Goal: Task Accomplishment & Management: Manage account settings

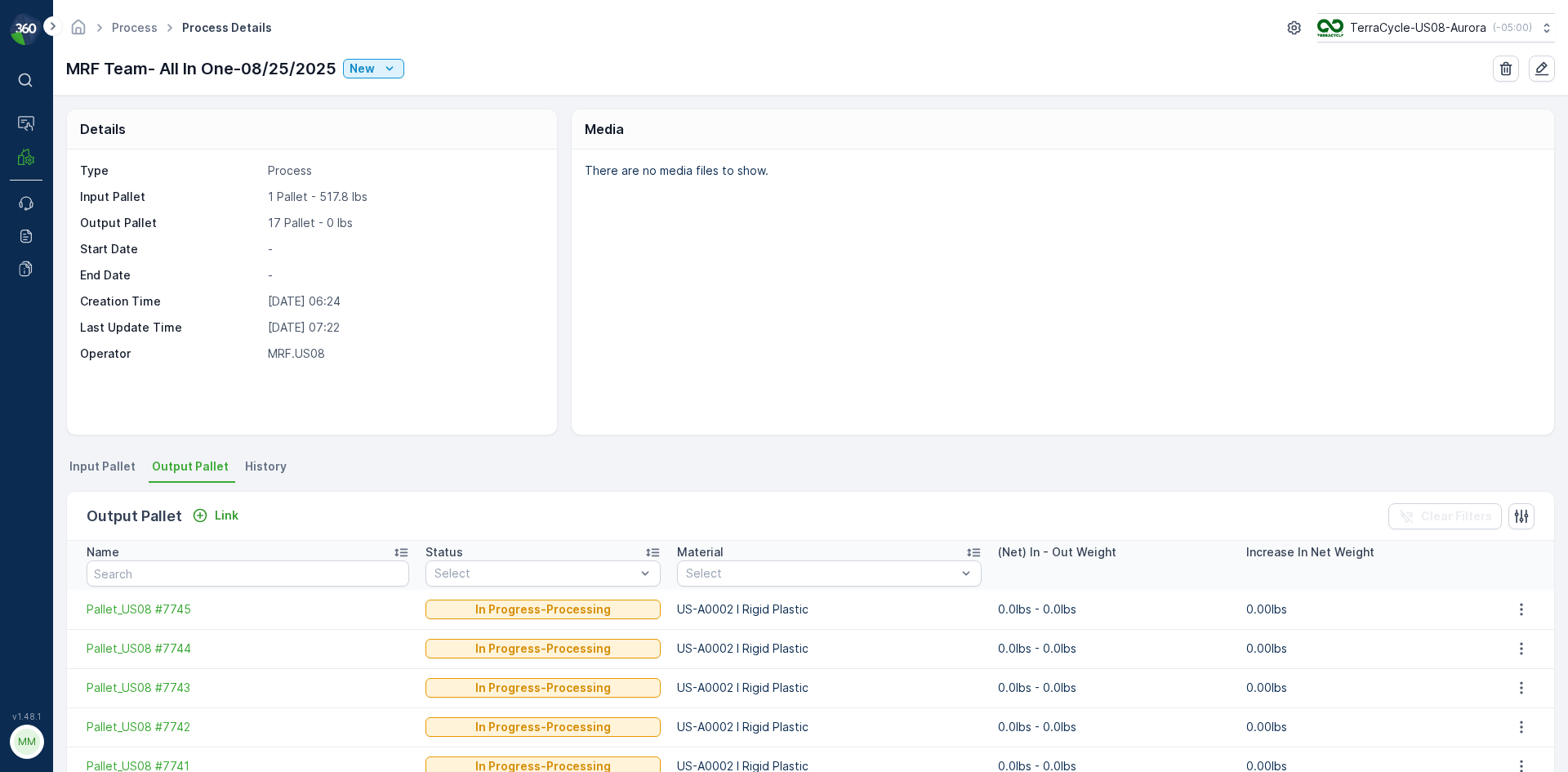
scroll to position [81, 0]
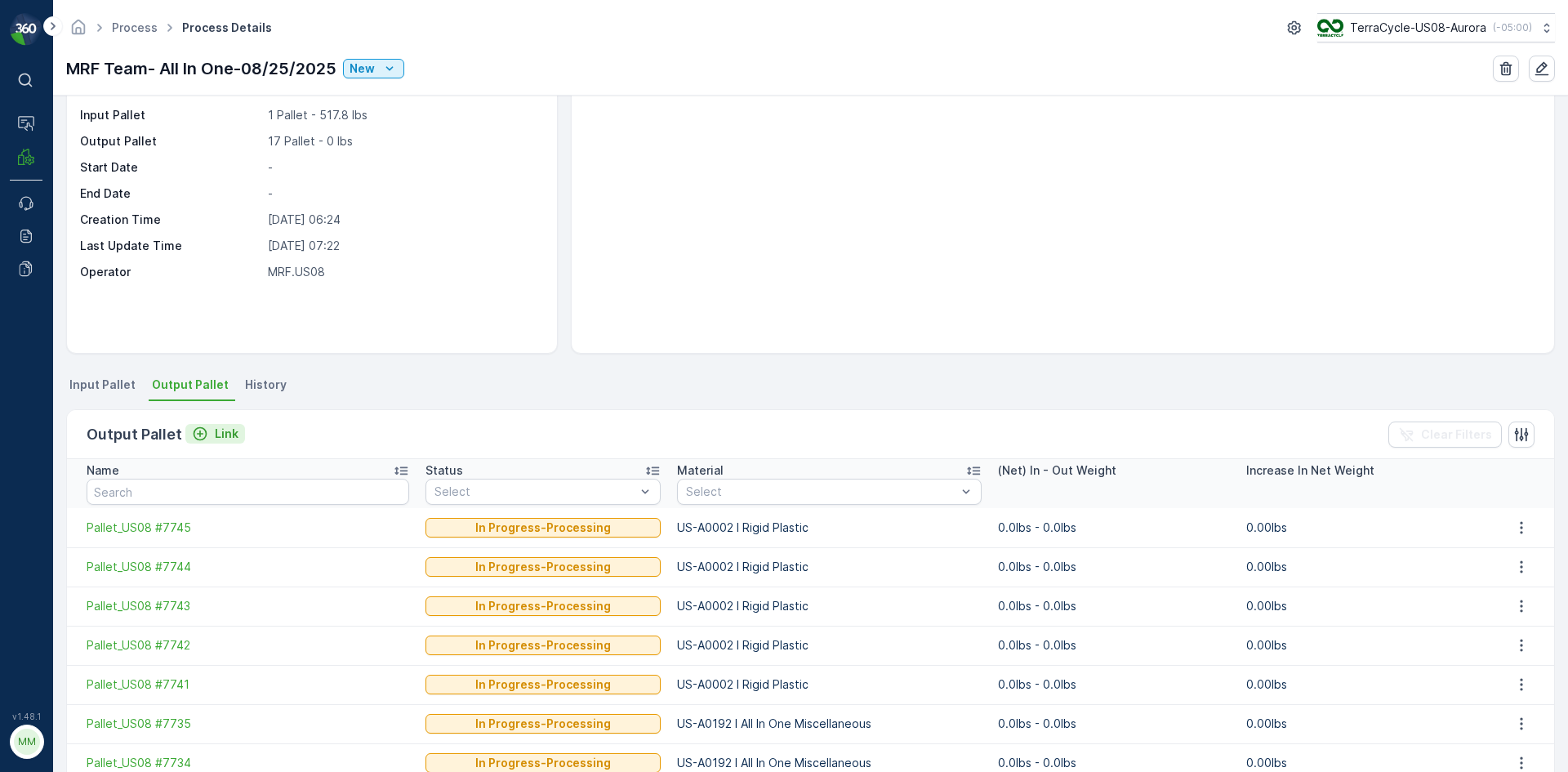
click at [215, 434] on p "Link" at bounding box center [227, 433] width 23 height 16
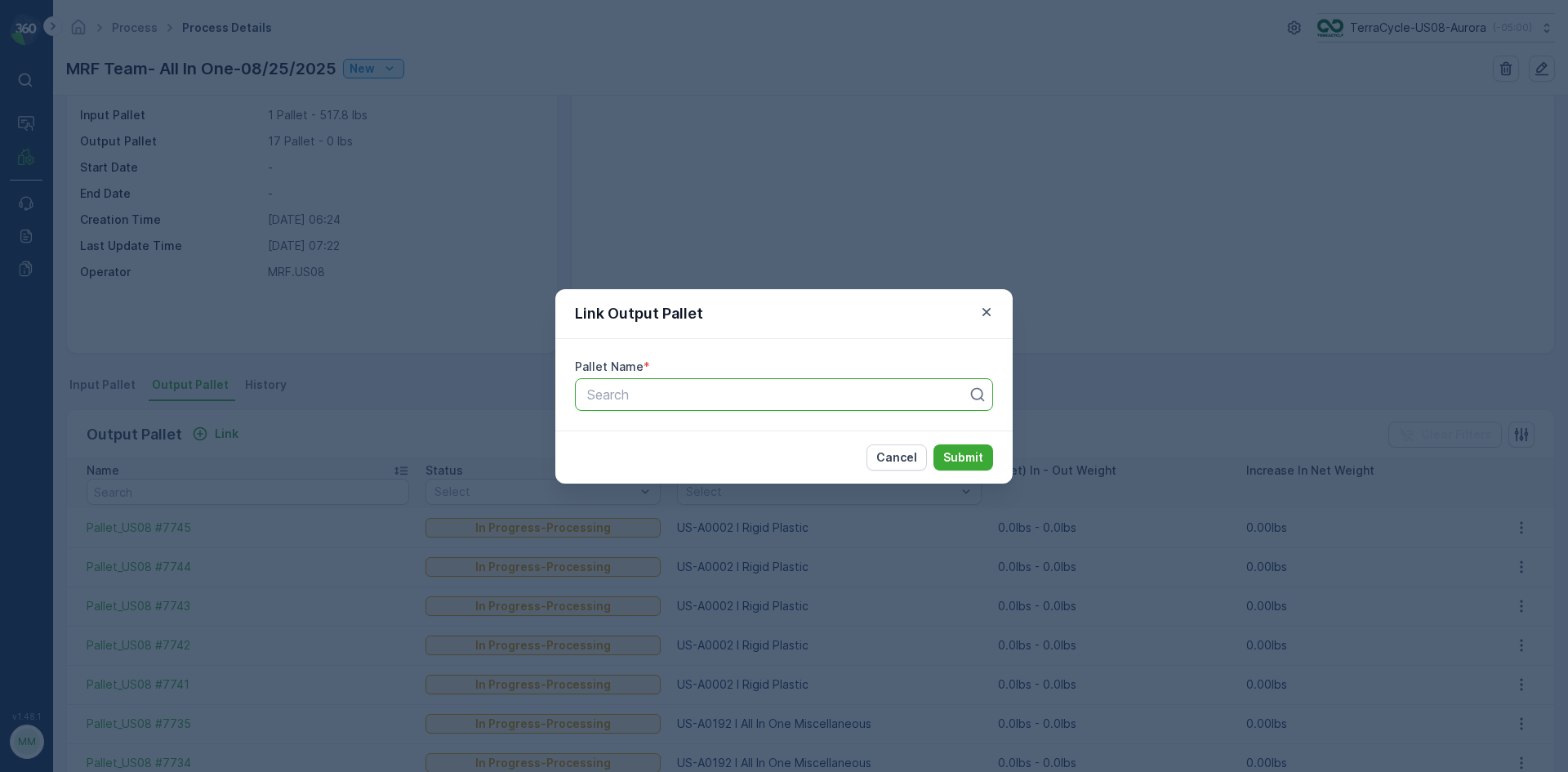
click at [703, 388] on div at bounding box center [777, 395] width 384 height 14
type input "7748"
click at [691, 428] on span "Pallet_US08 #7748" at bounding box center [643, 434] width 116 height 14
click at [974, 461] on p "Submit" at bounding box center [964, 457] width 40 height 16
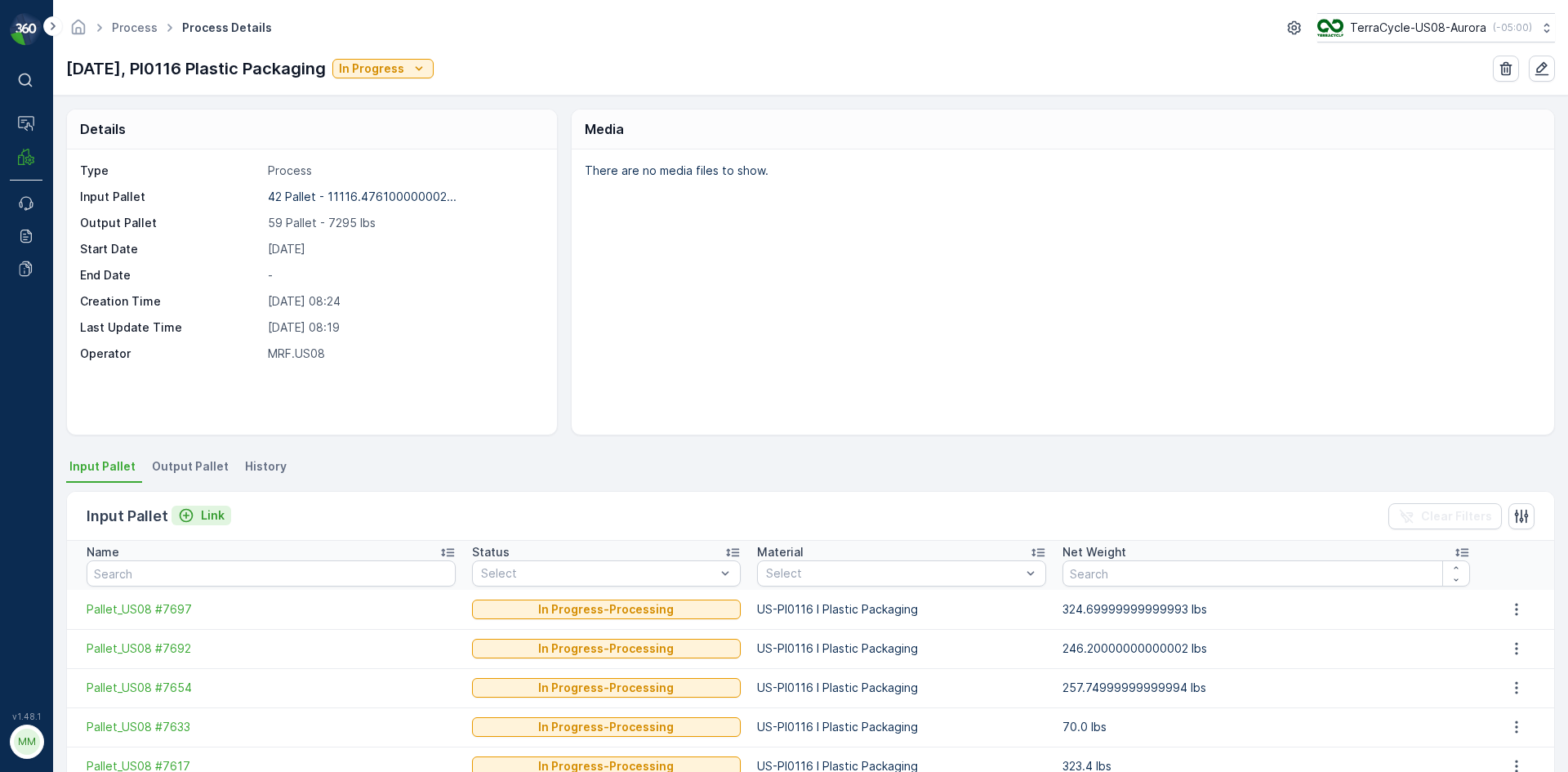
click at [201, 516] on p "Link" at bounding box center [212, 516] width 23 height 16
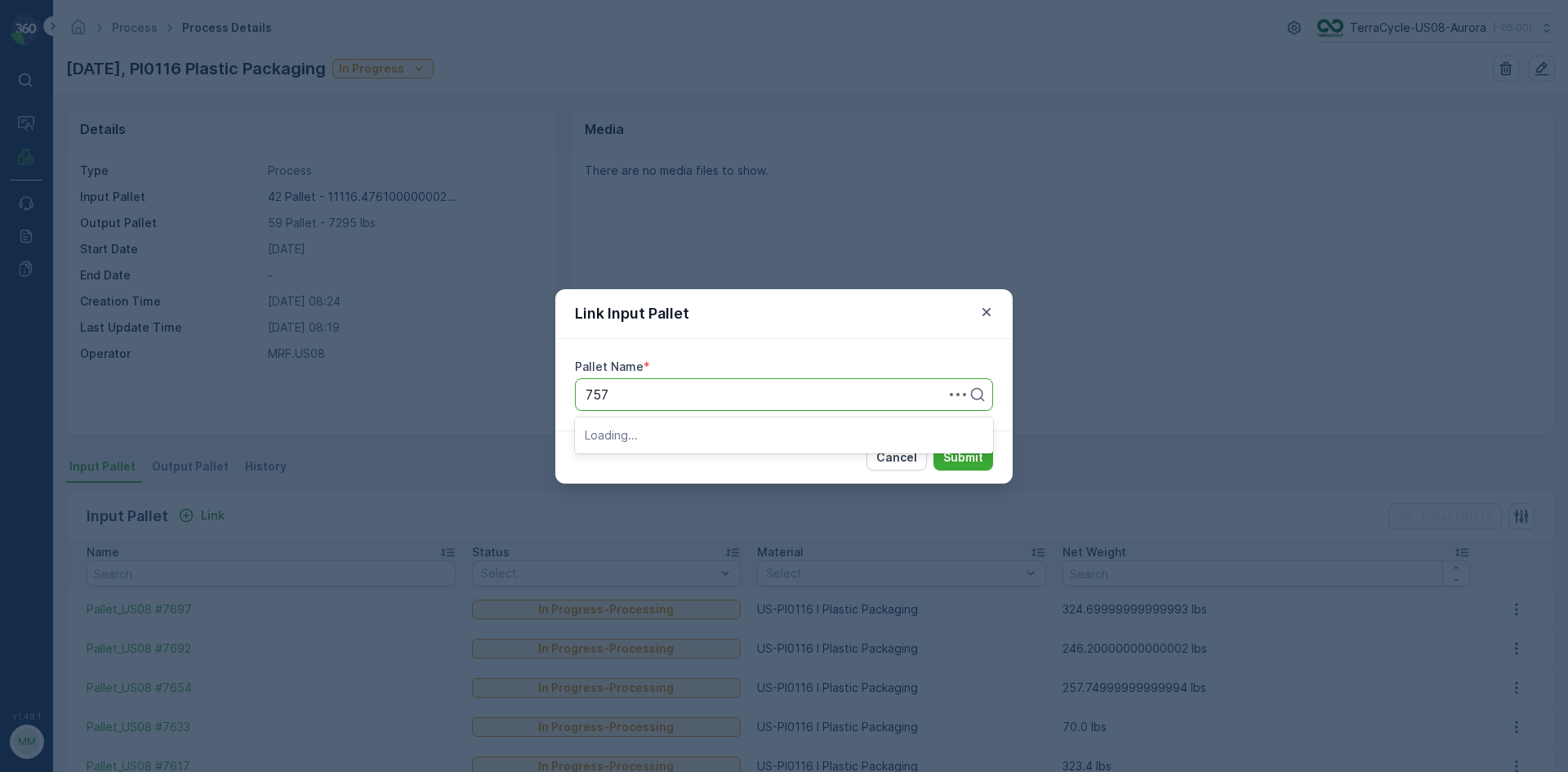
type input "7575"
click at [711, 457] on div "Pallet_US08 #7575" at bounding box center [784, 462] width 398 height 14
click at [952, 461] on p "Submit" at bounding box center [964, 457] width 40 height 16
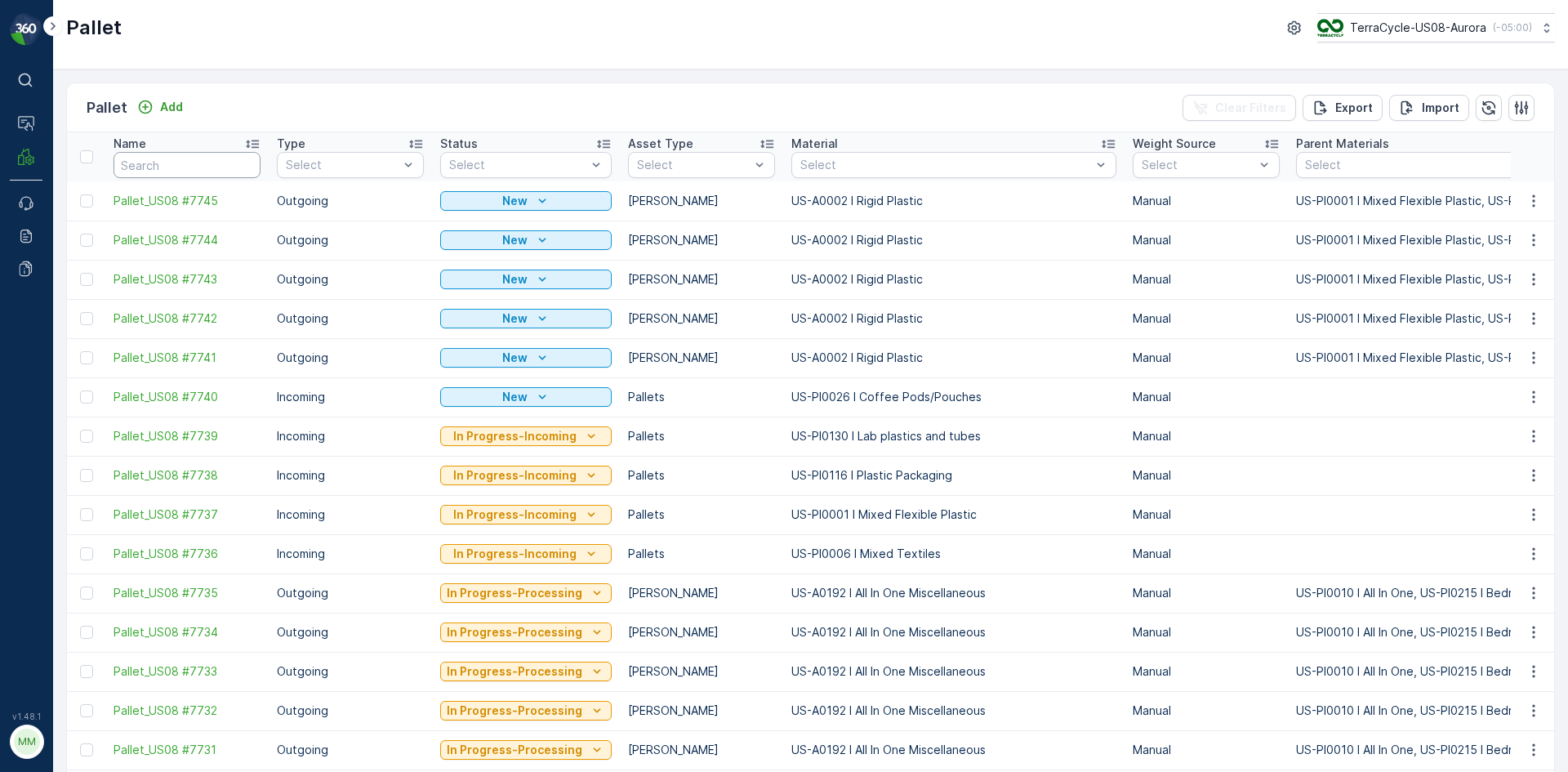
click at [206, 165] on input "text" at bounding box center [187, 164] width 147 height 26
type input "76"
type input "7649"
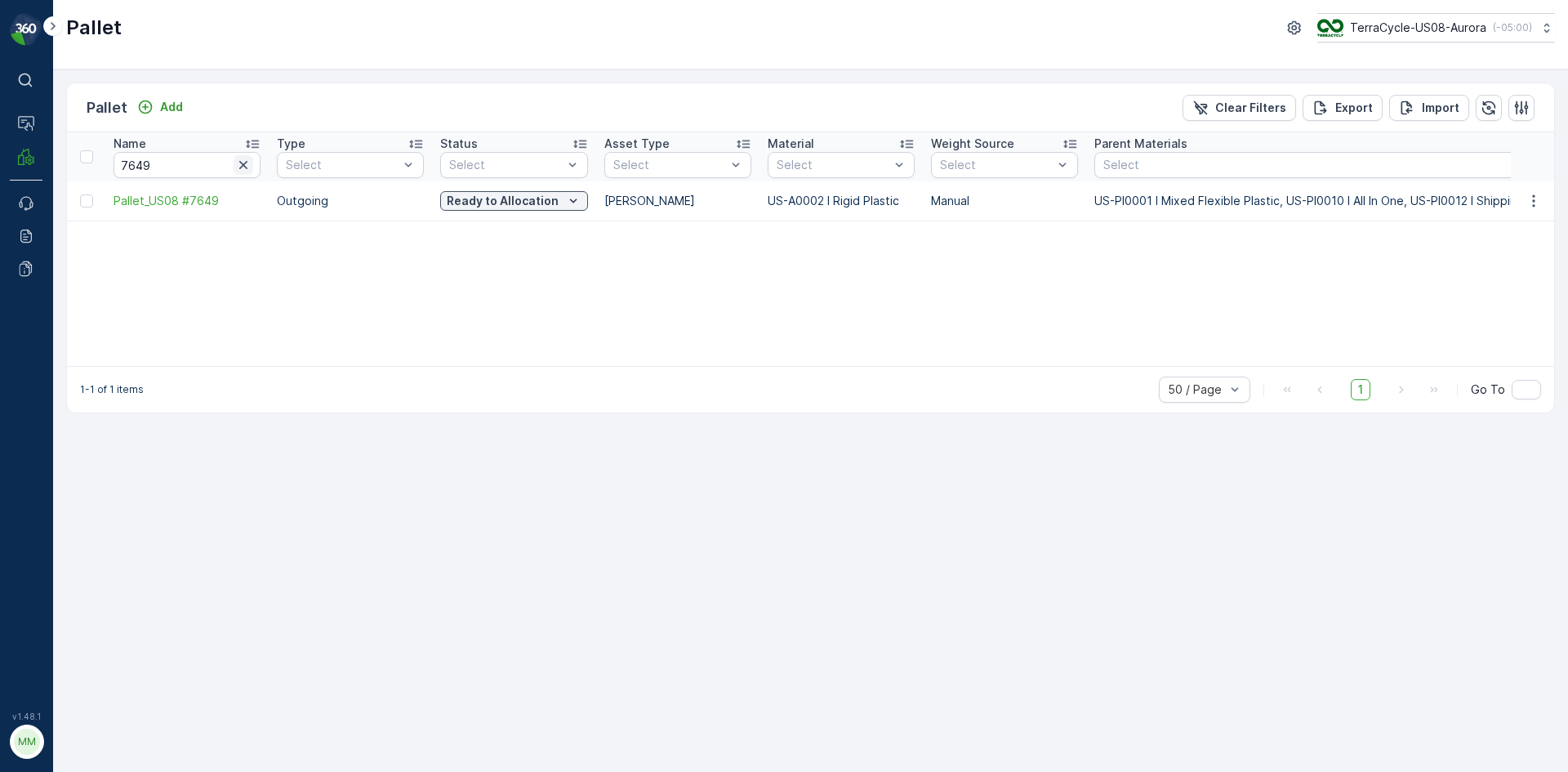
click at [239, 163] on icon "button" at bounding box center [243, 165] width 16 height 16
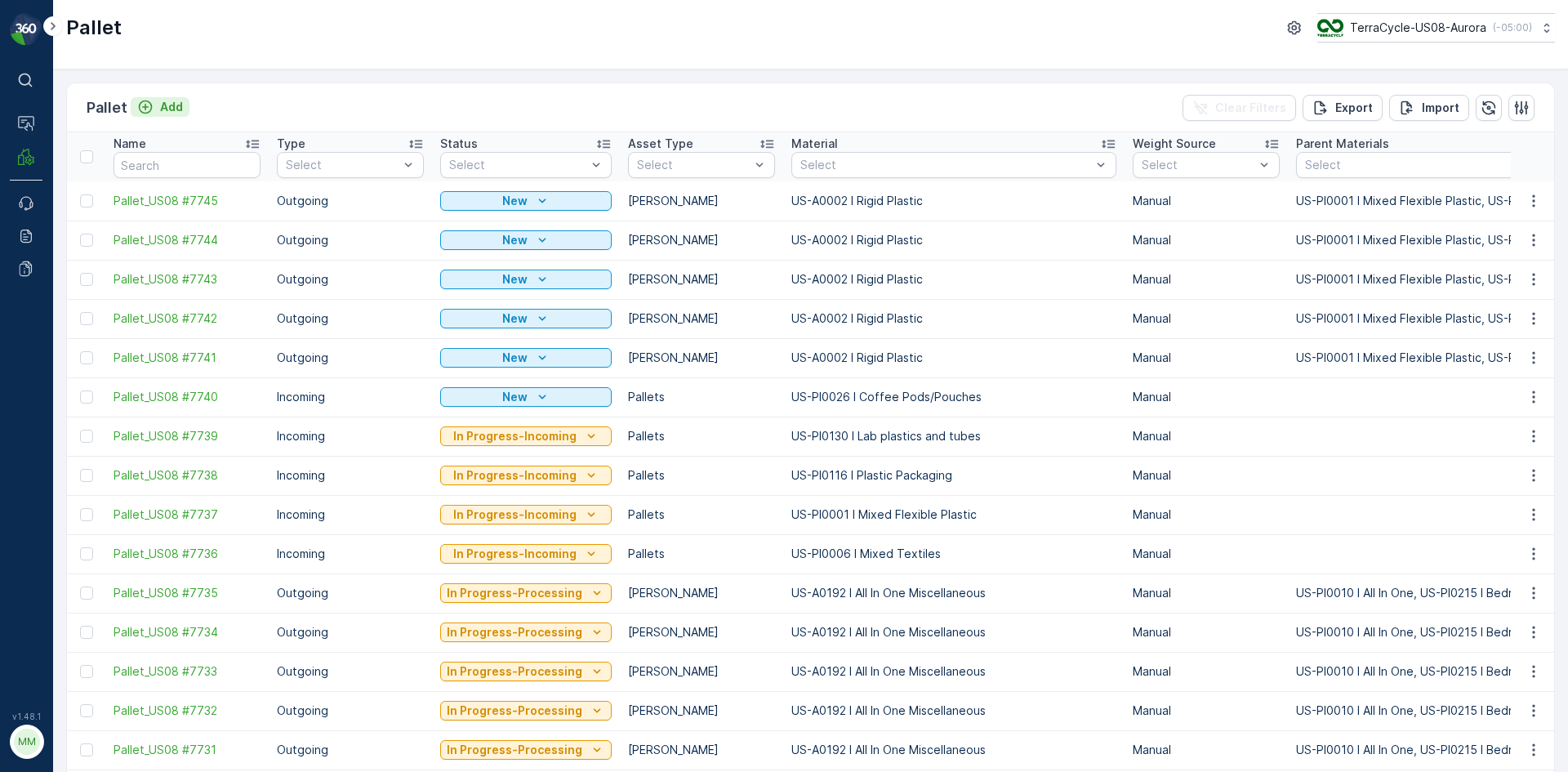
click at [169, 116] on button "Add" at bounding box center [160, 107] width 59 height 20
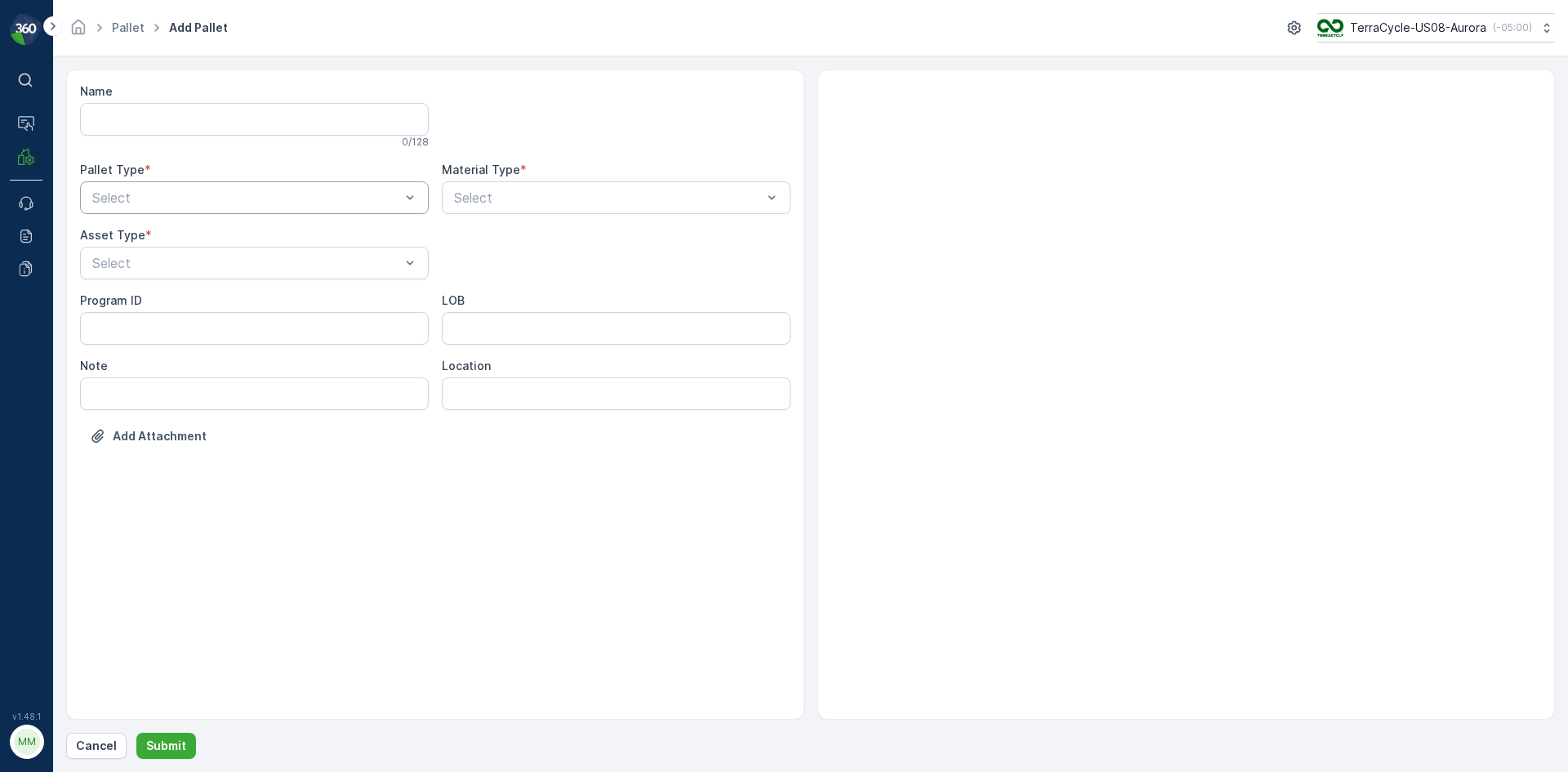
click at [381, 200] on div at bounding box center [246, 198] width 312 height 14
click at [343, 260] on div "Outgoing" at bounding box center [254, 265] width 329 height 14
click at [287, 310] on div "[PERSON_NAME]" at bounding box center [254, 302] width 329 height 14
click at [558, 195] on div at bounding box center [608, 198] width 312 height 14
type input "0171"
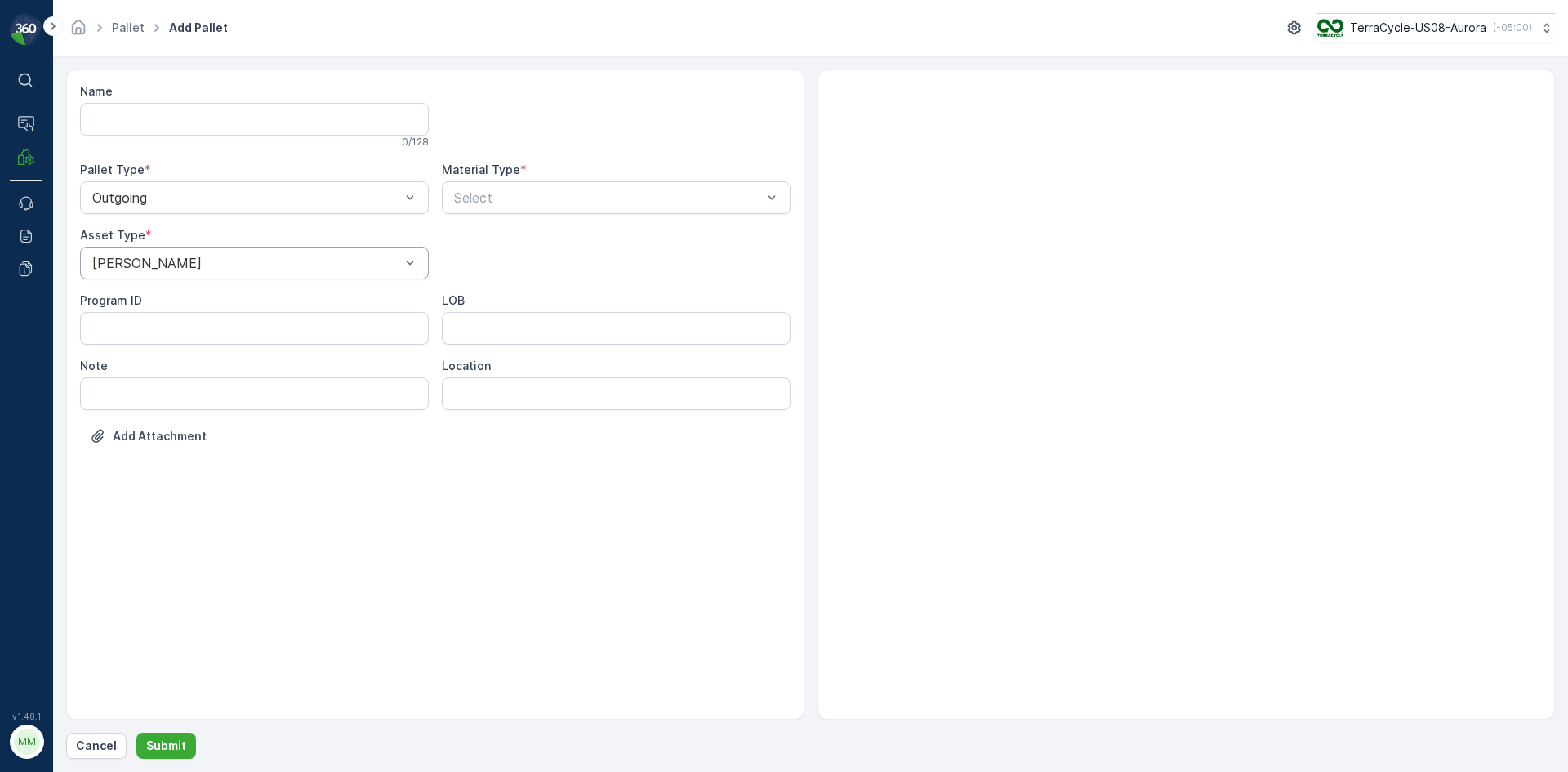
click at [592, 134] on div at bounding box center [616, 116] width 349 height 65
click at [546, 192] on div at bounding box center [608, 198] width 312 height 14
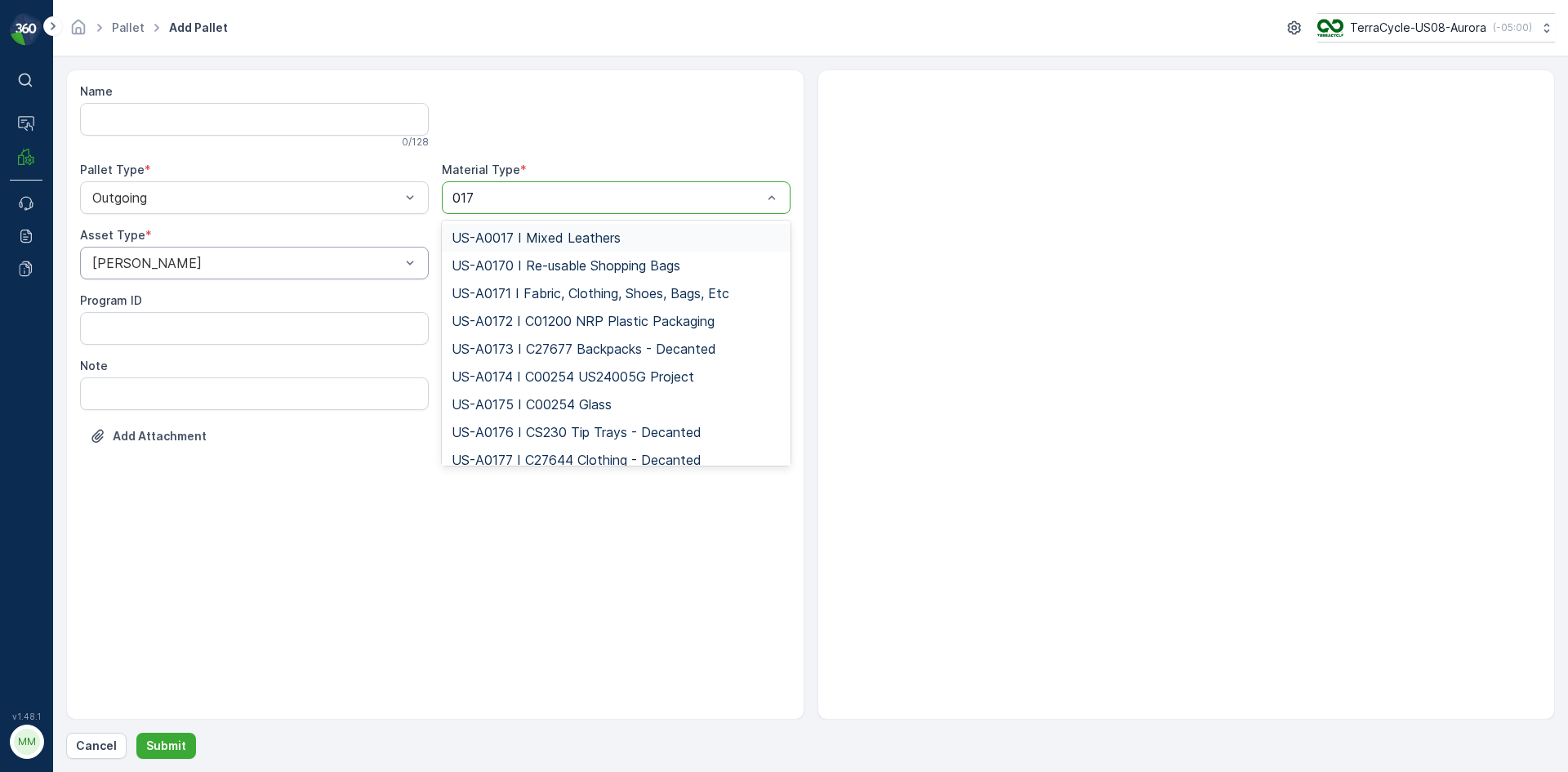
type input "0171"
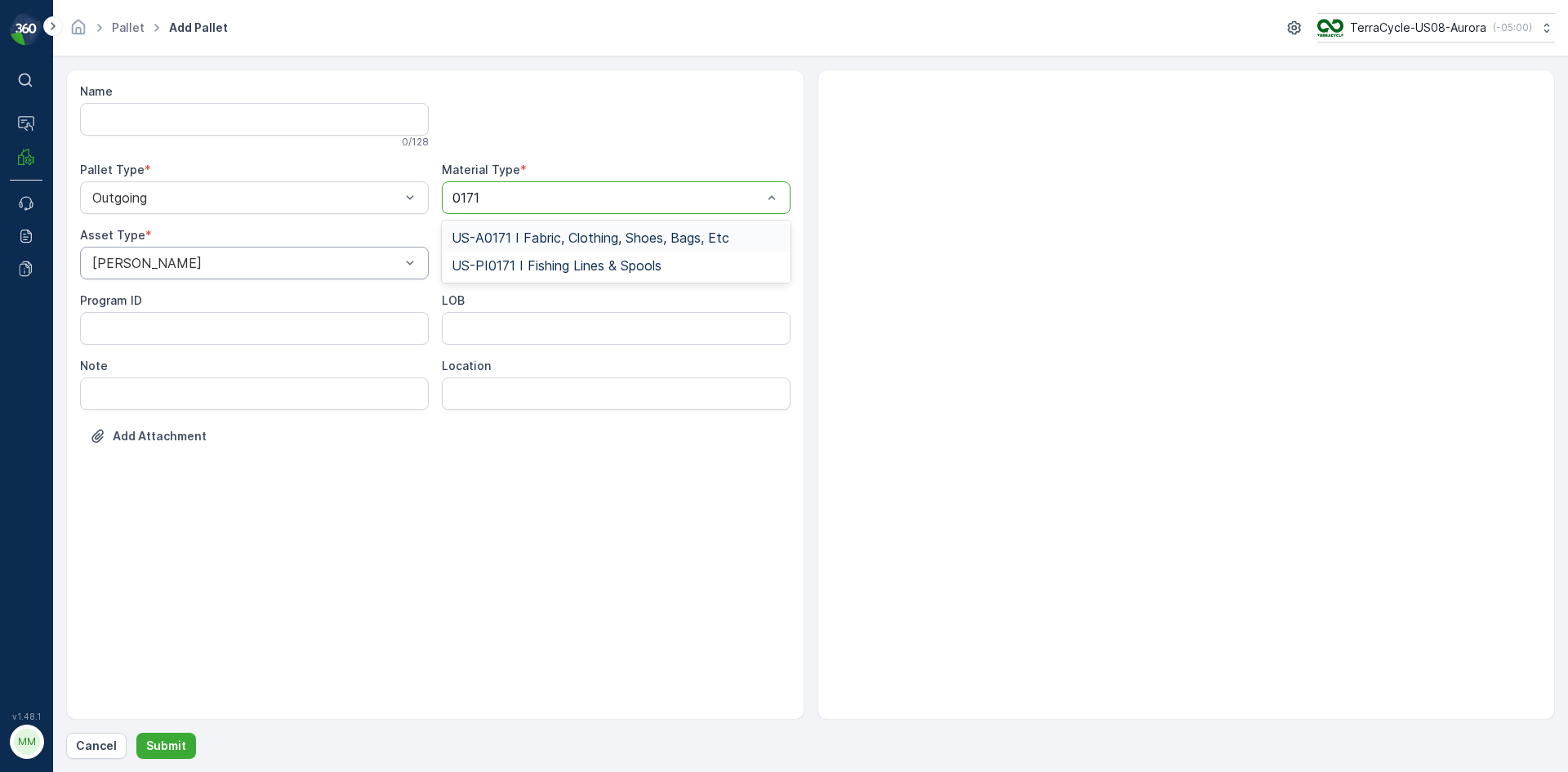
click at [606, 237] on span "US-A0171 I Fabric, Clothing, Shoes, Bags, Etc" at bounding box center [590, 237] width 277 height 14
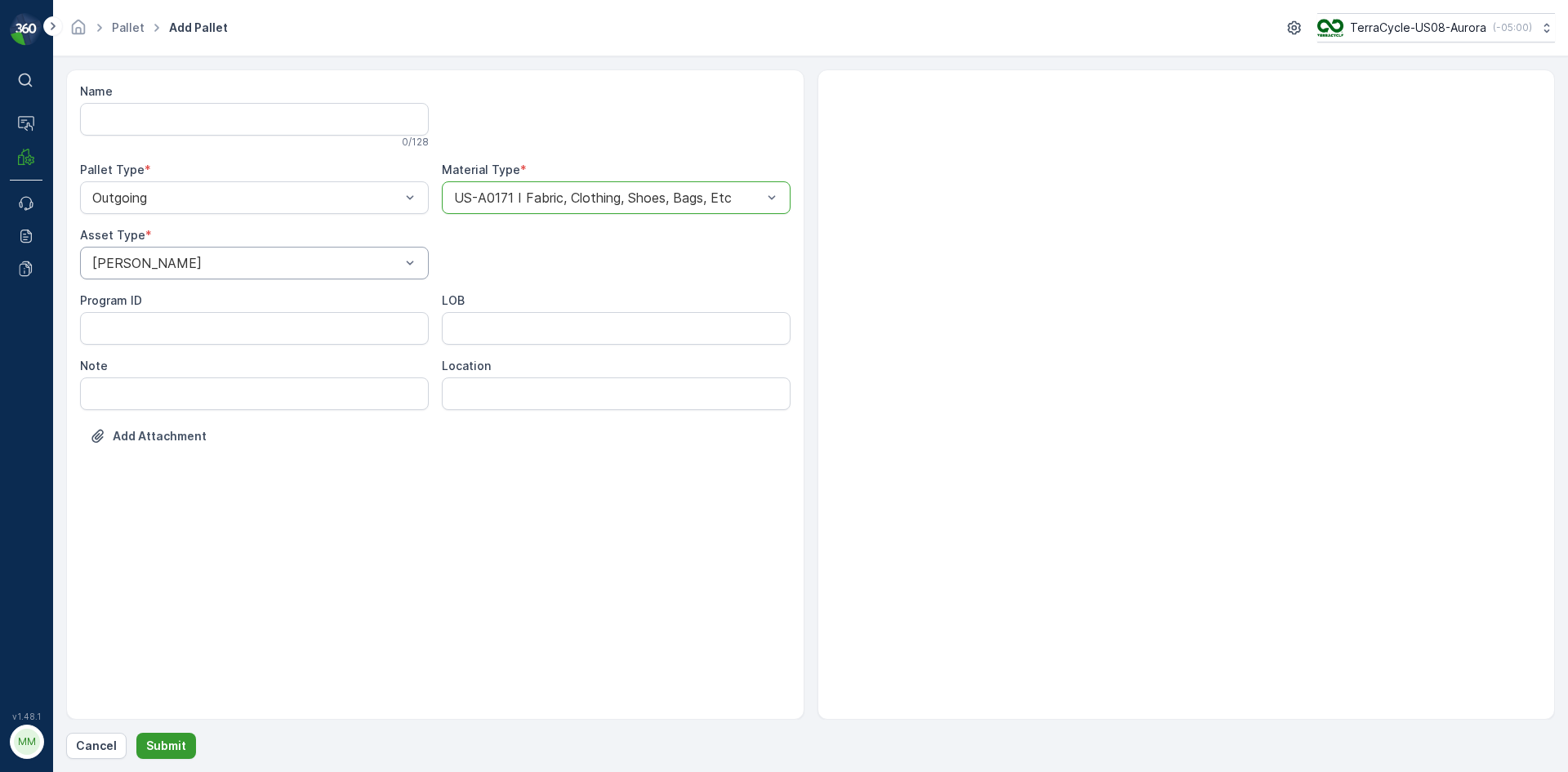
click at [165, 734] on button "Submit" at bounding box center [166, 745] width 60 height 26
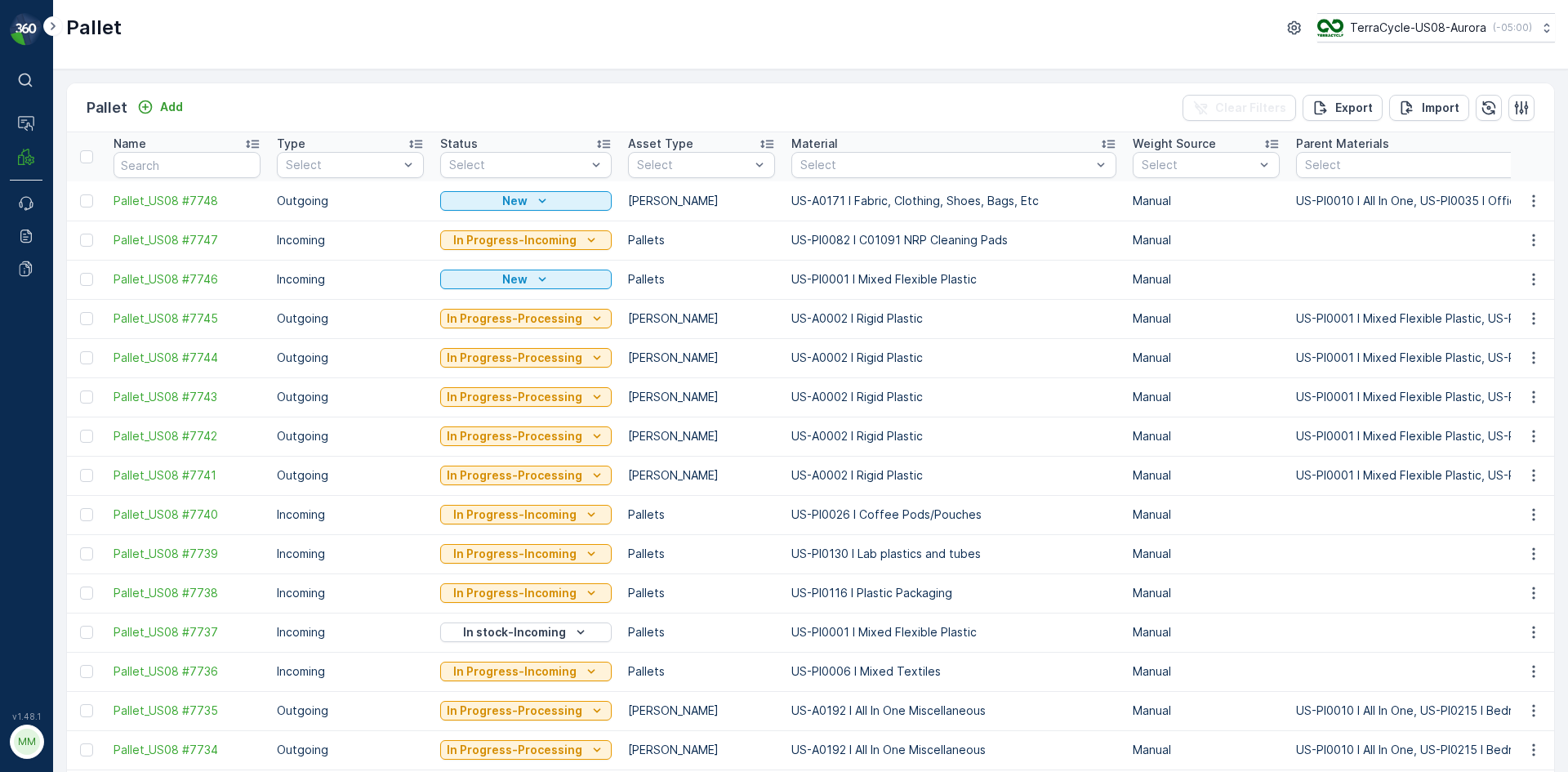
drag, startPoint x: 81, startPoint y: 198, endPoint x: 159, endPoint y: 188, distance: 78.6
click at [81, 198] on div at bounding box center [87, 200] width 13 height 13
click at [80, 194] on input "checkbox" at bounding box center [80, 194] width 0 height 0
click at [1410, 107] on div "Print QR" at bounding box center [1430, 107] width 89 height 48
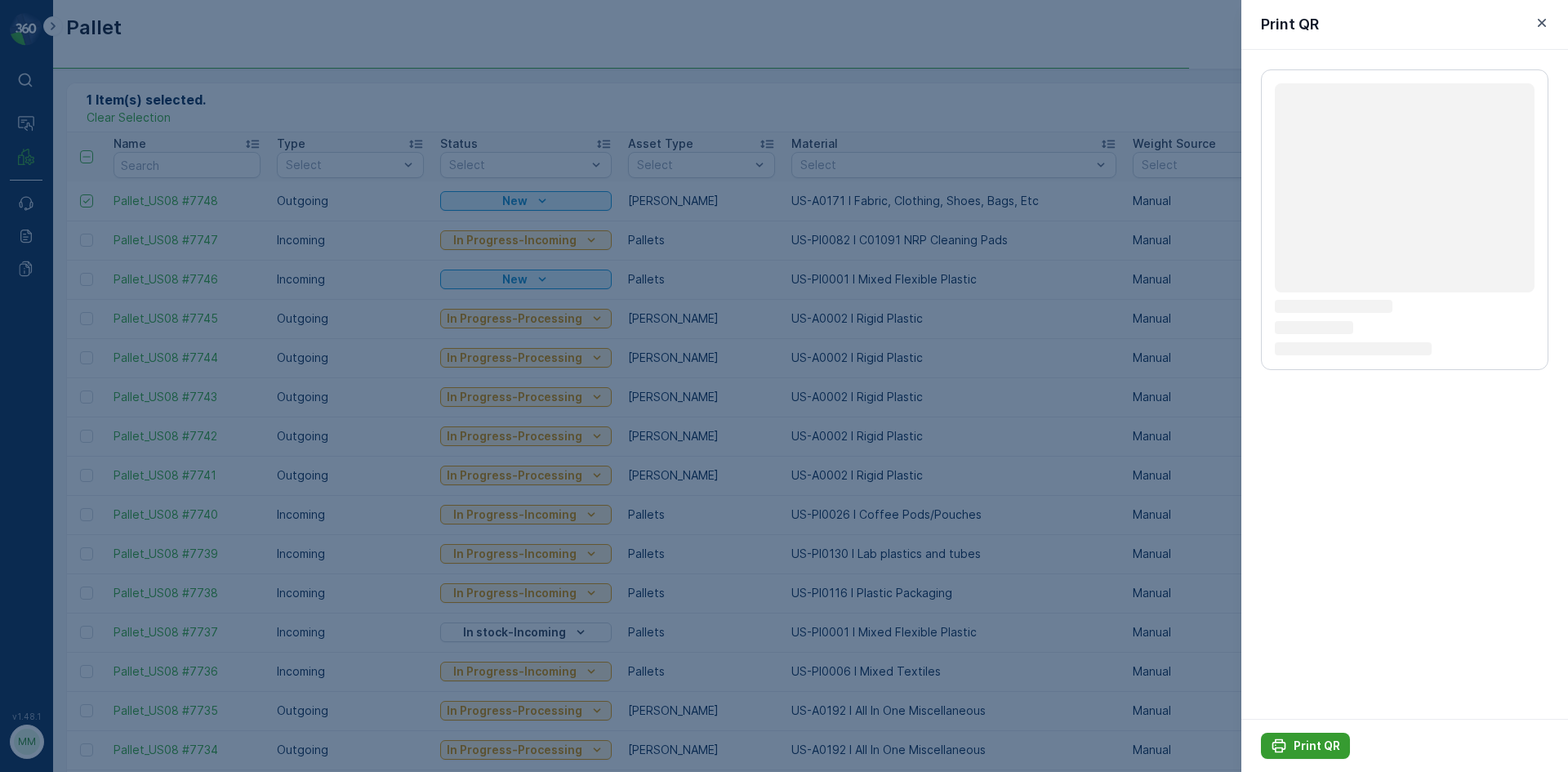
click at [1291, 739] on div "Print QR" at bounding box center [1305, 746] width 70 height 16
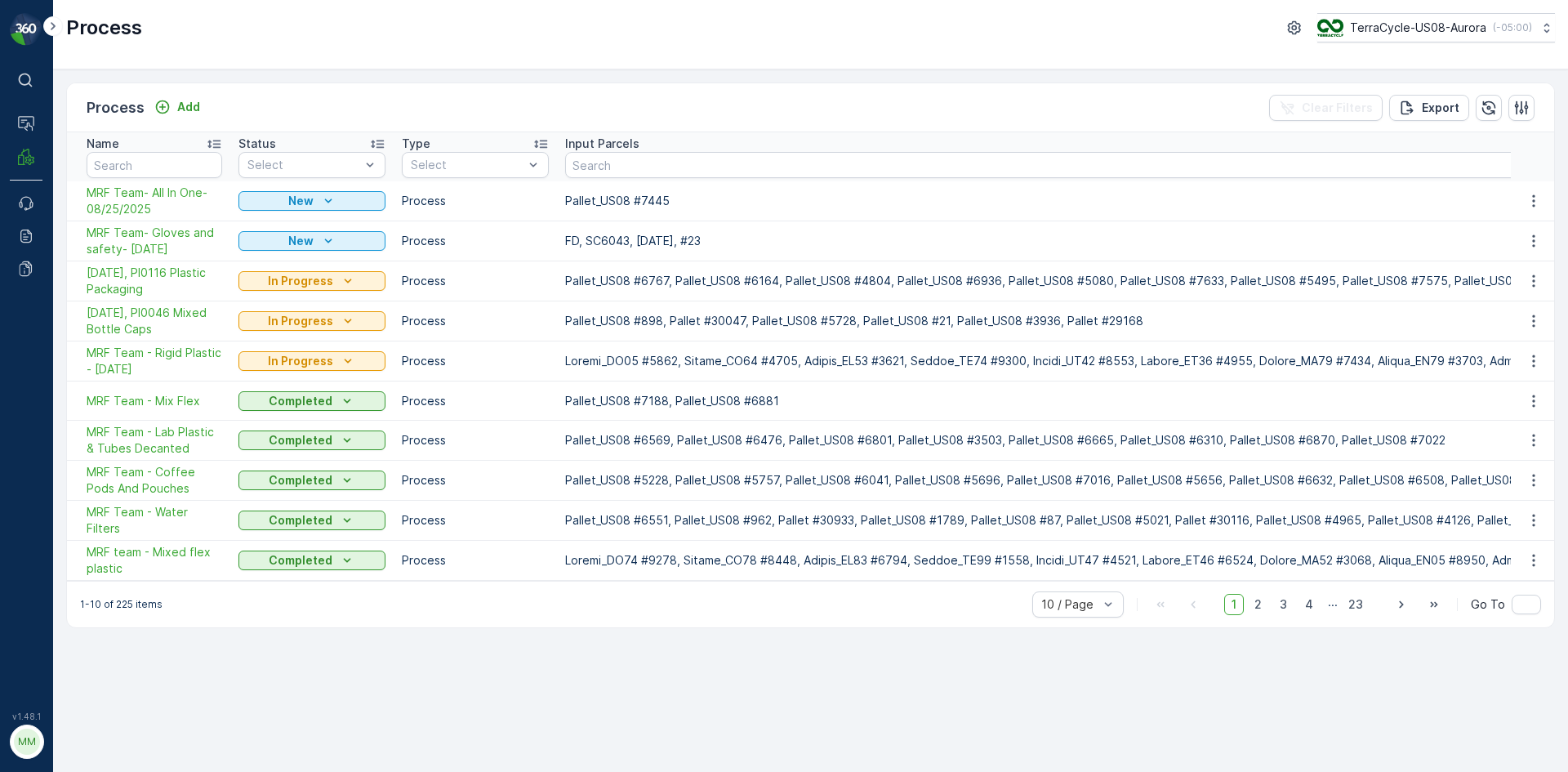
click at [640, 106] on div "Process Add Clear Filters Export" at bounding box center [810, 107] width 1488 height 49
click at [170, 110] on icon "Add" at bounding box center [163, 107] width 16 height 16
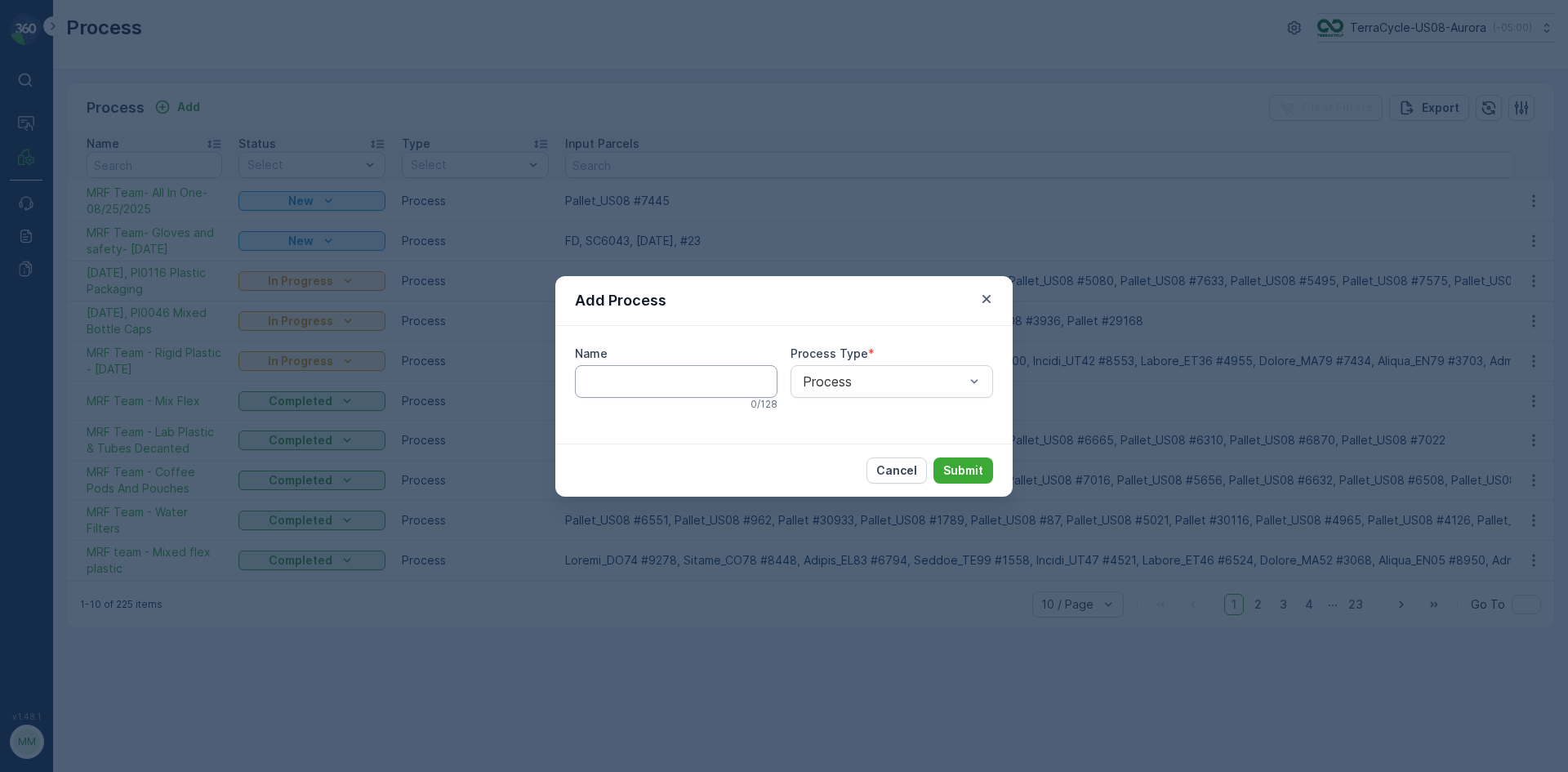
click at [689, 389] on input "Name" at bounding box center [677, 381] width 202 height 33
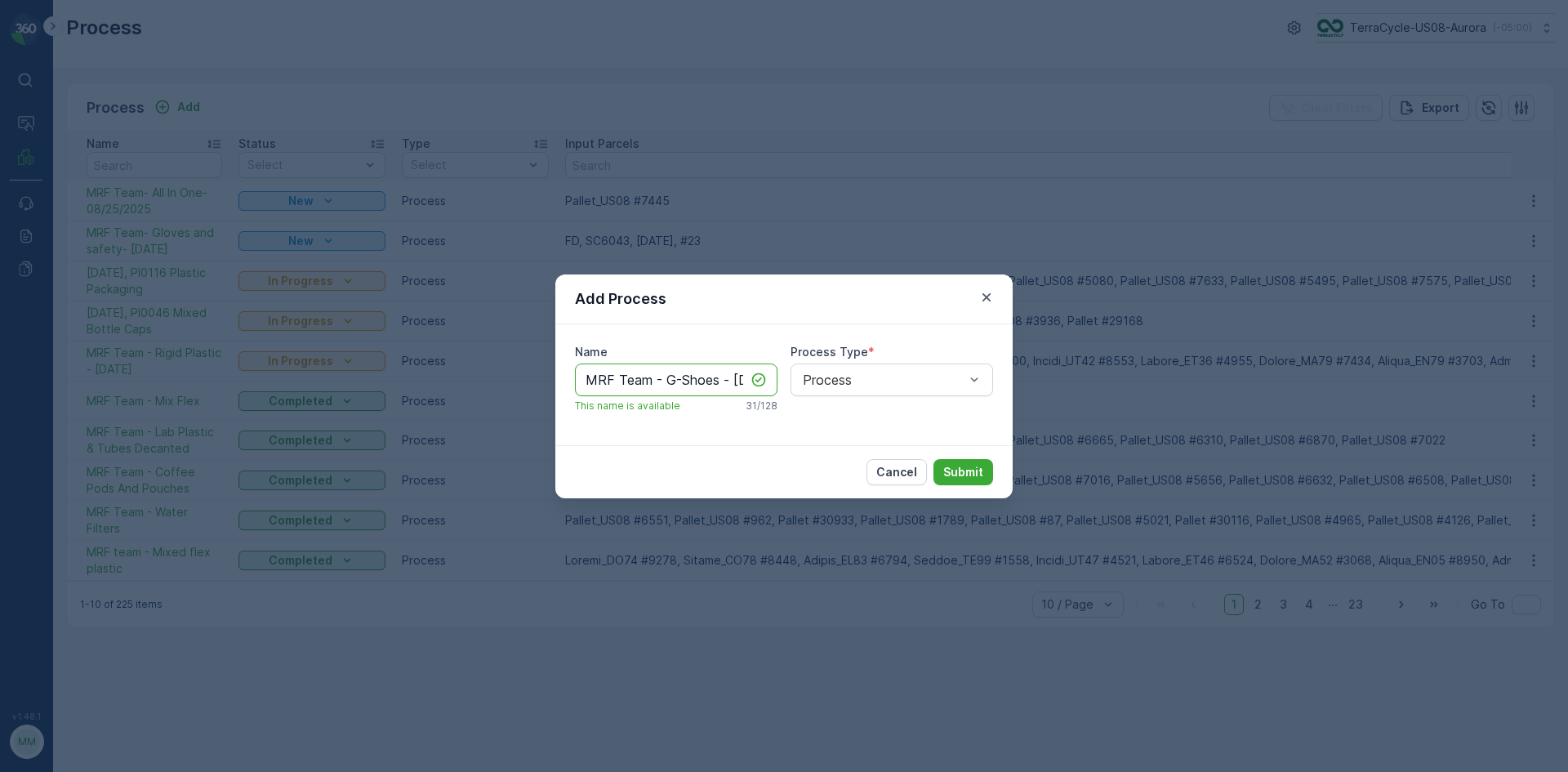
scroll to position [0, 61]
drag, startPoint x: 663, startPoint y: 378, endPoint x: 777, endPoint y: 376, distance: 114.0
click at [777, 376] on input "MRF Team - G-Shoes - 08/25/2025" at bounding box center [677, 379] width 202 height 33
click at [728, 380] on input "MRF Team - G-Shoes - 08/25/2025" at bounding box center [677, 379] width 202 height 33
type input "MRF Team - G-Shoes - 08/25/2025"
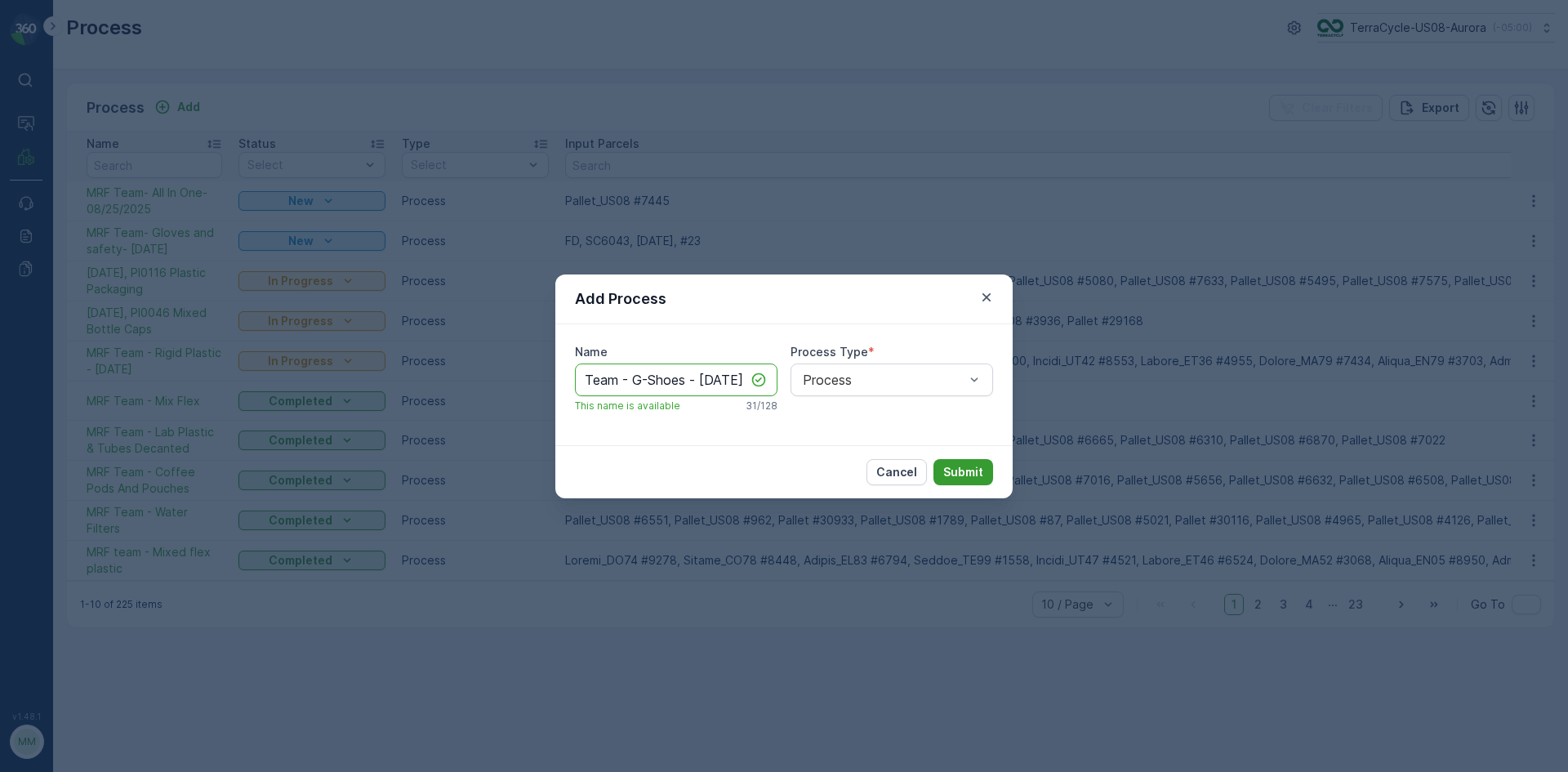
scroll to position [0, 0]
click at [974, 472] on p "Submit" at bounding box center [964, 472] width 40 height 16
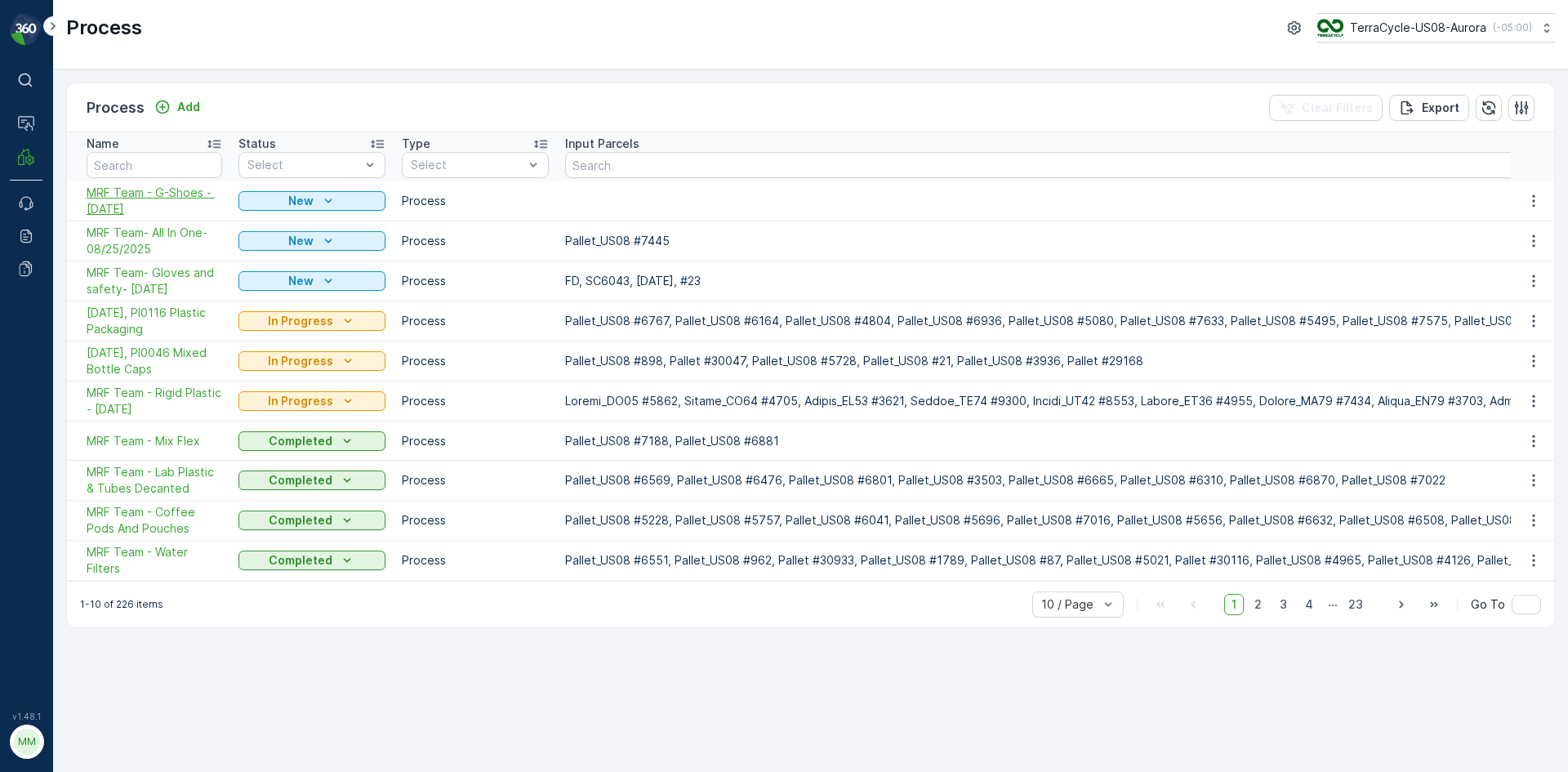
click at [182, 187] on span "MRF Team - G-Shoes - 08/25/2025" at bounding box center [154, 200] width 135 height 33
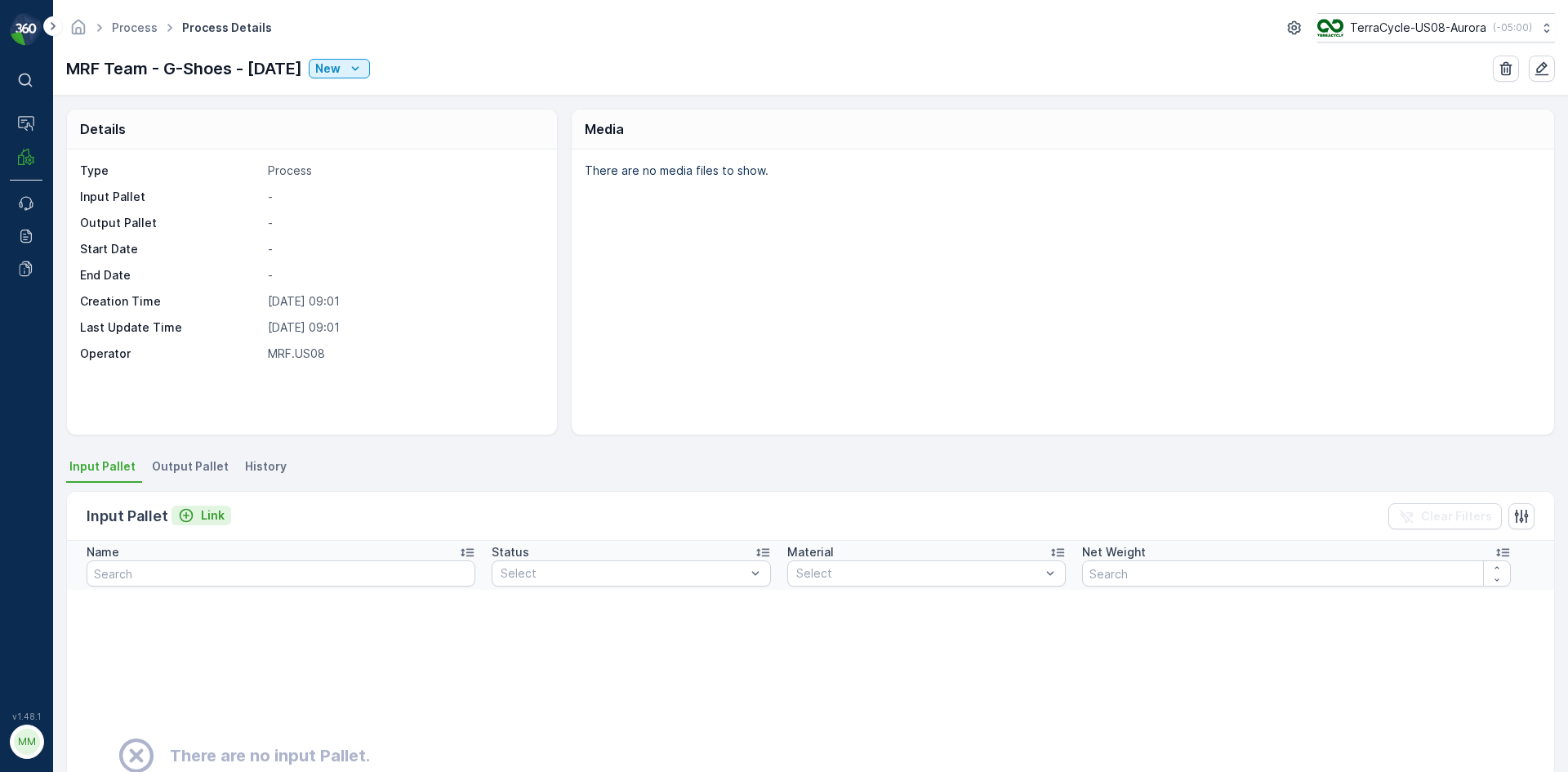
click at [198, 518] on div "Link" at bounding box center [201, 516] width 47 height 16
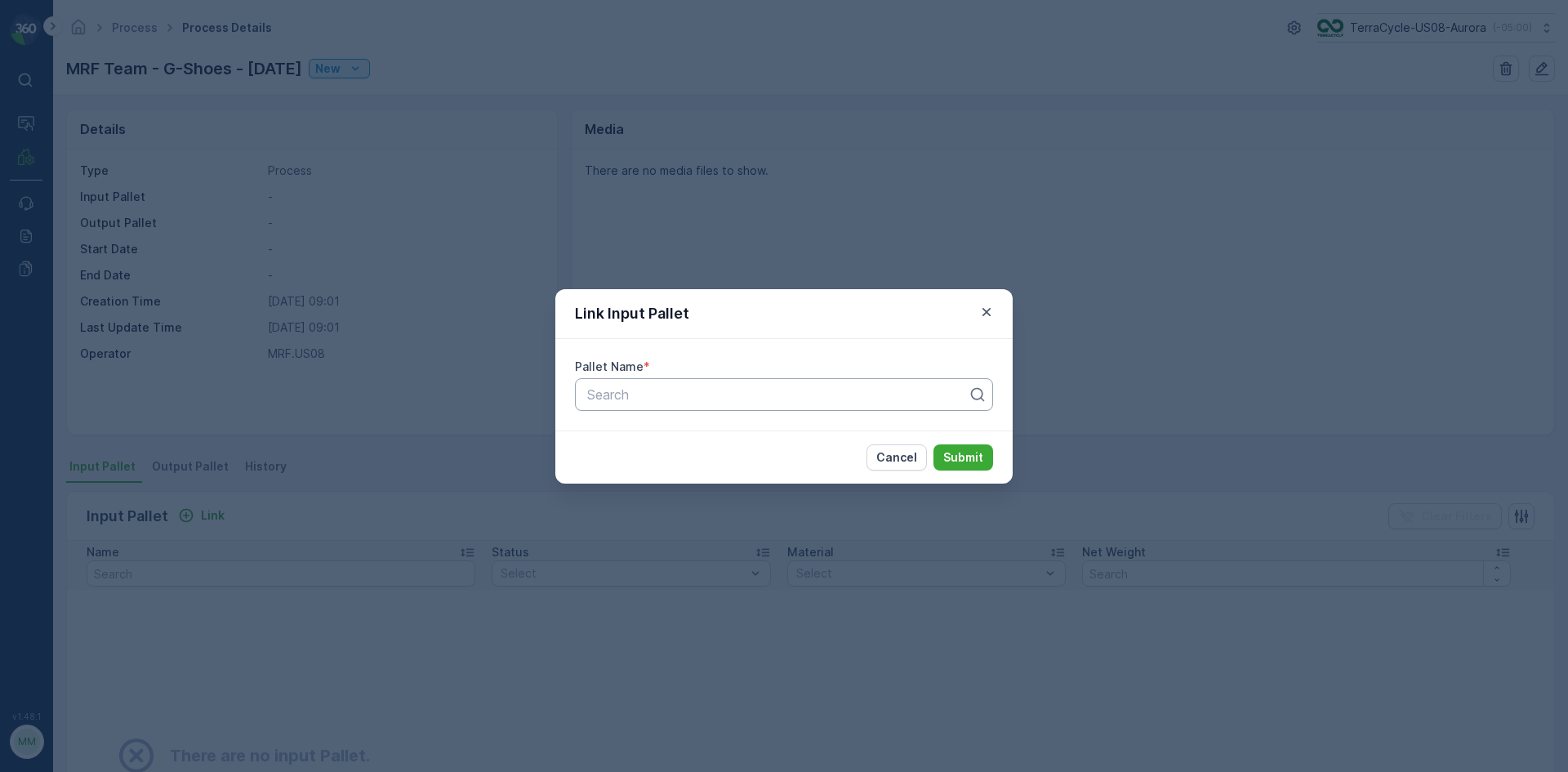
click at [677, 391] on div at bounding box center [777, 395] width 384 height 14
type input "28048"
click at [934, 444] on button "Submit" at bounding box center [964, 457] width 60 height 26
